Goal: Transaction & Acquisition: Purchase product/service

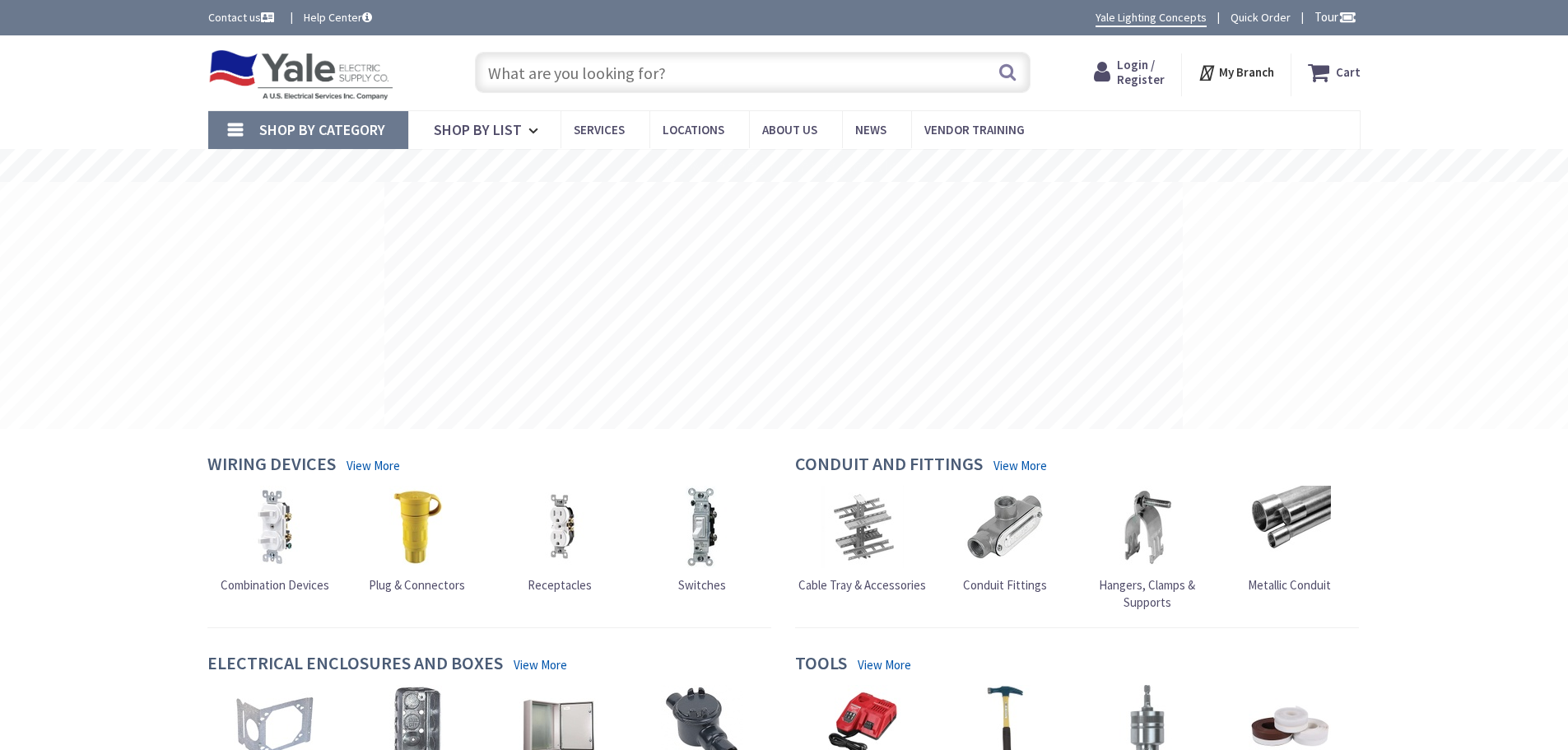
click at [708, 66] on input "text" at bounding box center [752, 72] width 555 height 42
click at [568, 68] on input "text" at bounding box center [752, 72] width 555 height 42
paste input "HBL320C4W"
type input "HBL320C4W"
